Goal: Go to known website: Access a specific website the user already knows

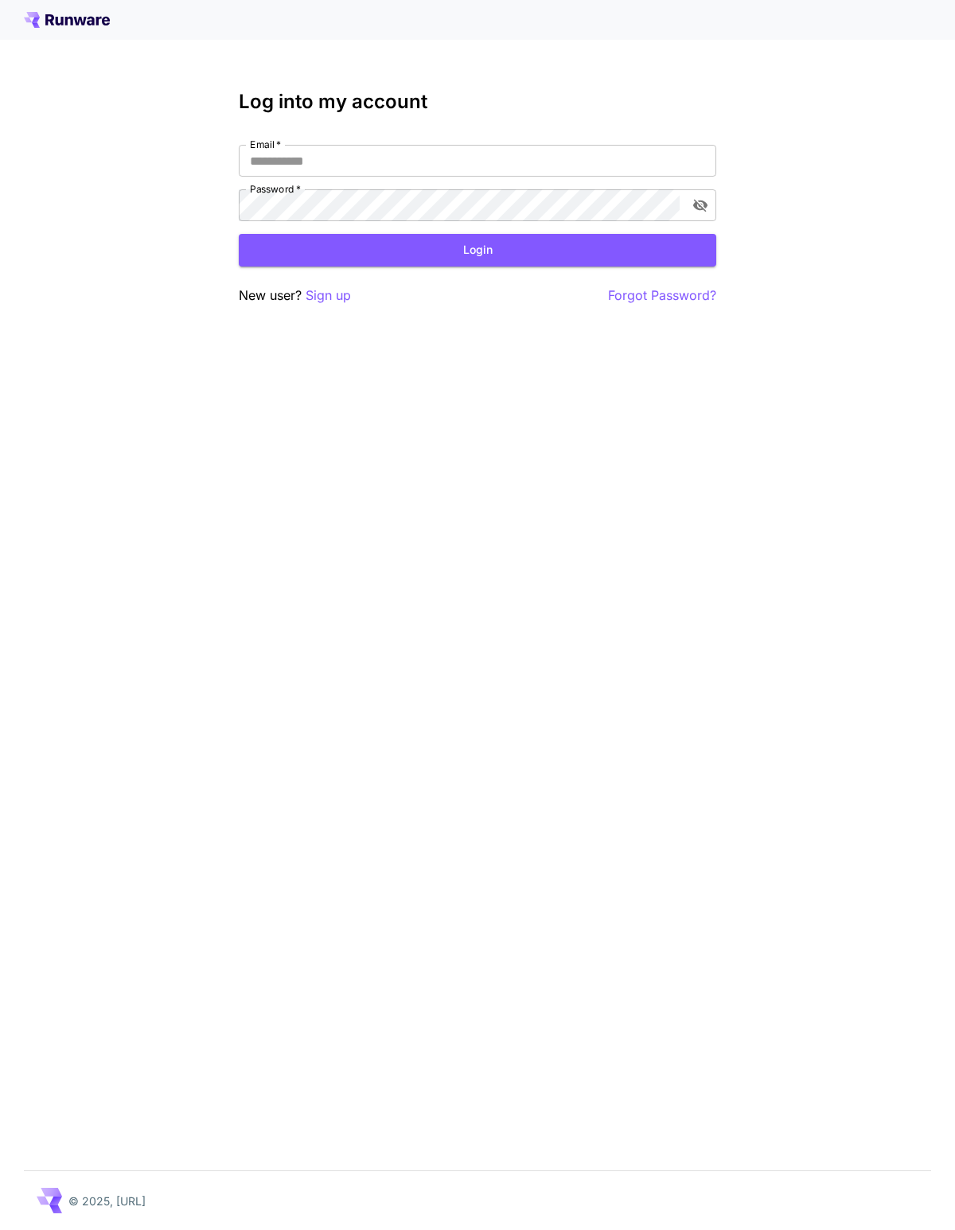
click at [56, 18] on icon at bounding box center [60, 21] width 8 height 9
